Goal: Check status

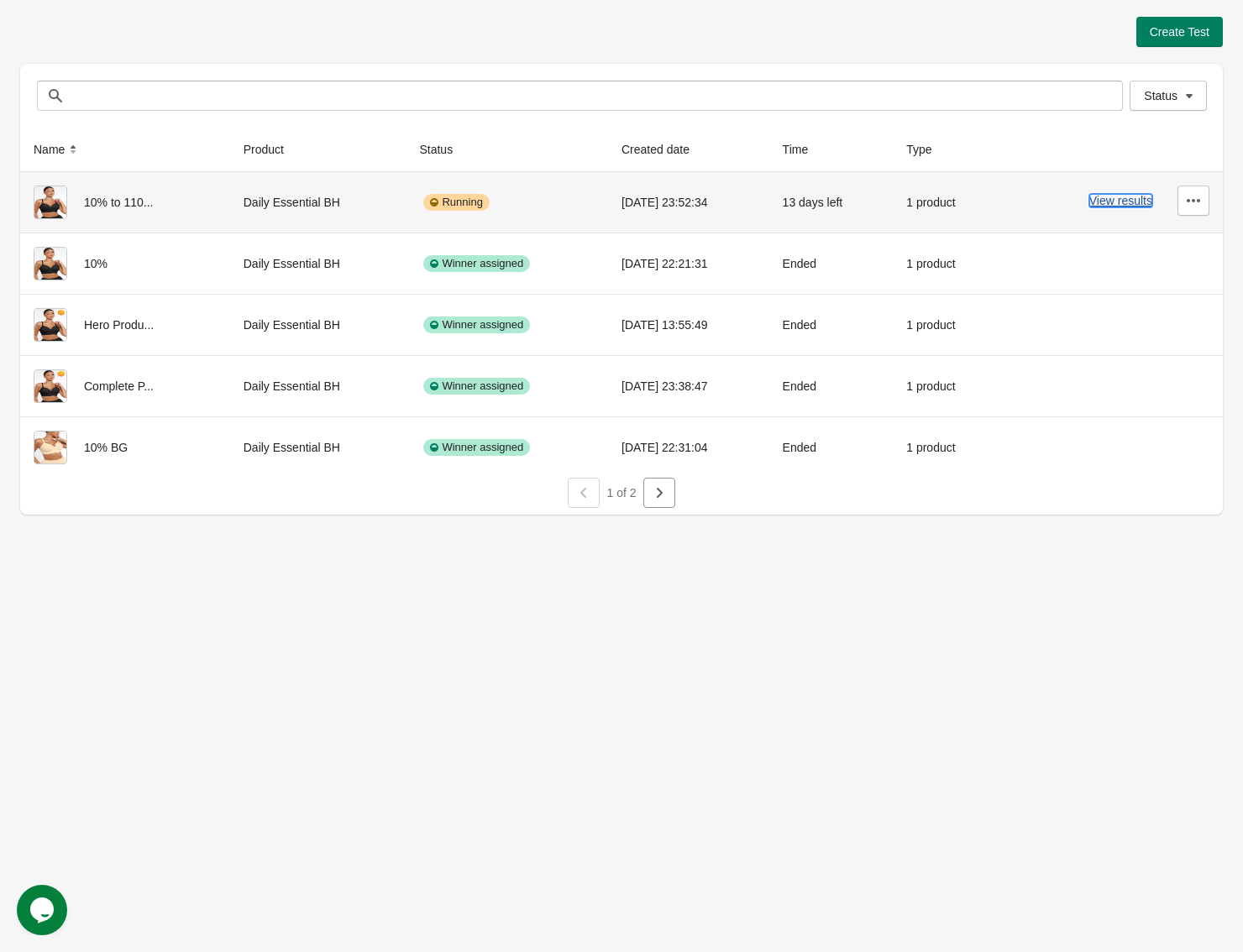
click at [1134, 203] on button "View results" at bounding box center [1120, 200] width 63 height 13
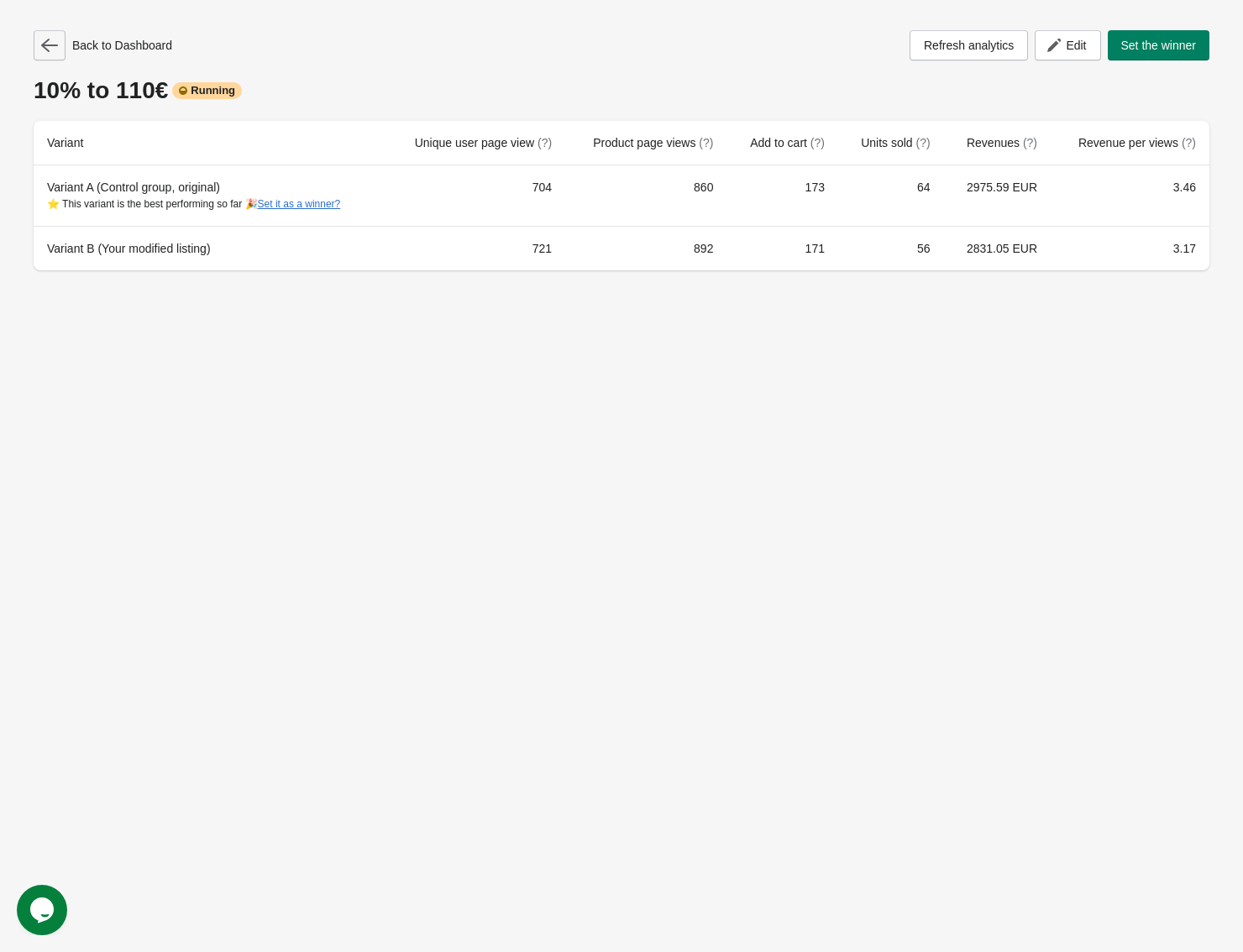
click at [38, 50] on button "button" at bounding box center [50, 45] width 32 height 30
